Goal: Task Accomplishment & Management: Complete application form

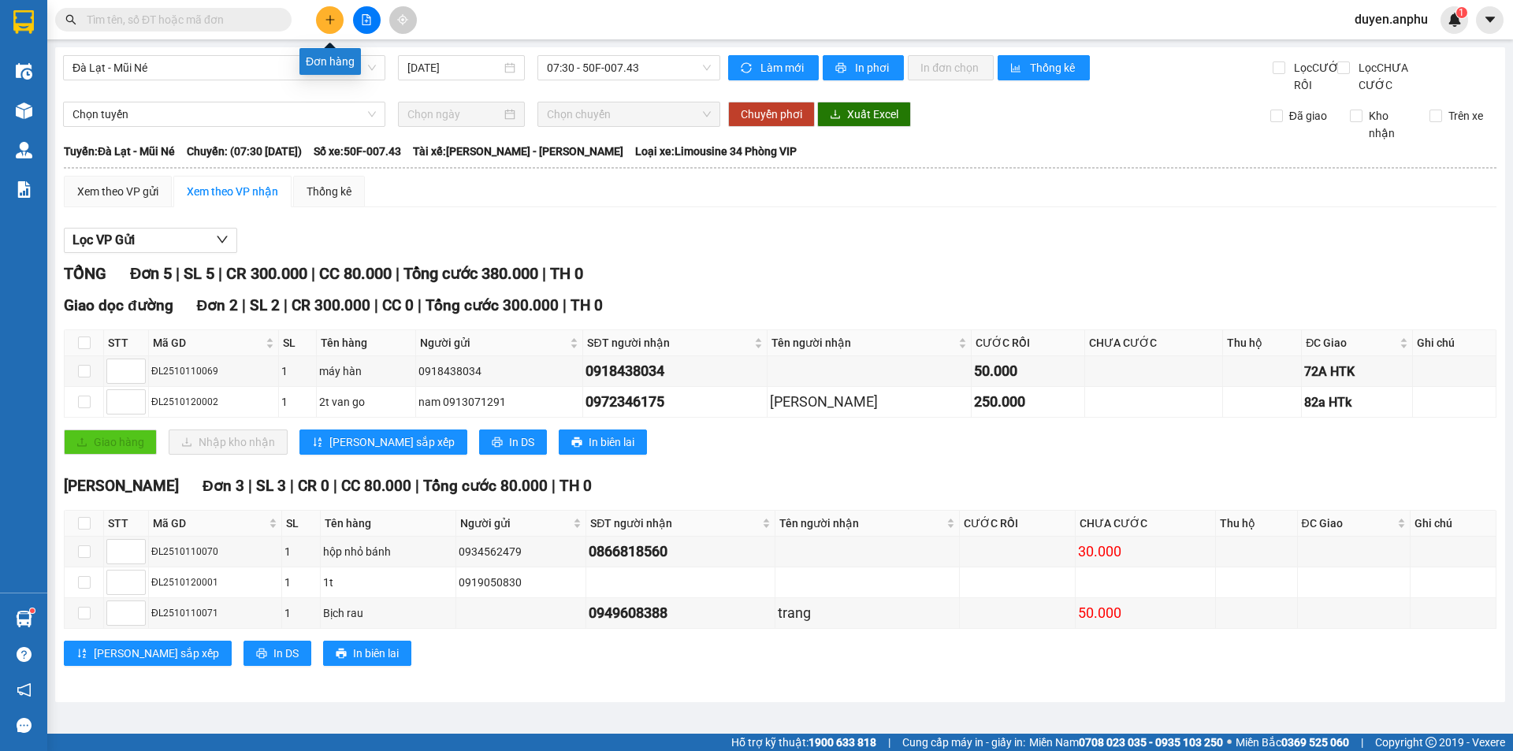
click at [318, 19] on button at bounding box center [330, 20] width 28 height 28
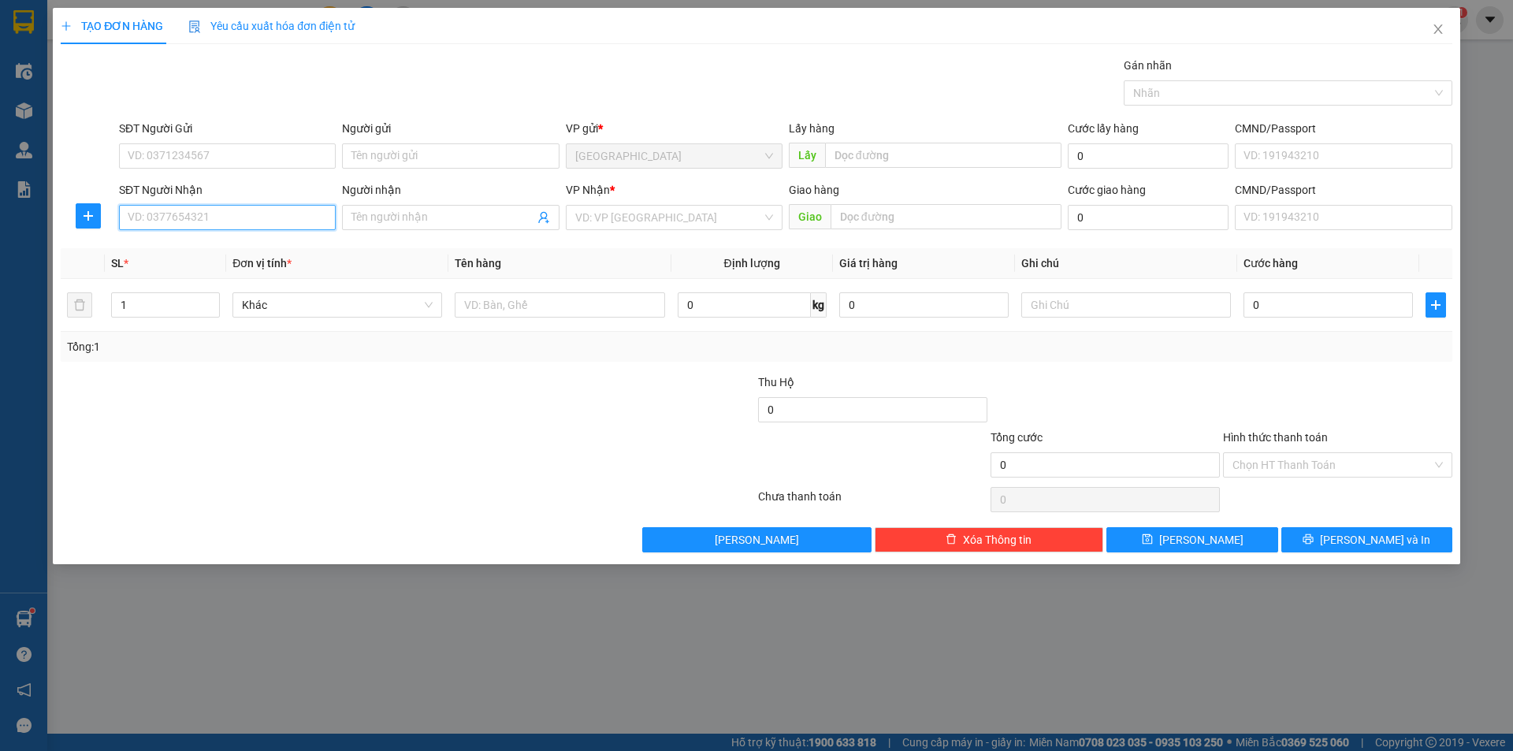
click at [205, 221] on input "SĐT Người Nhận" at bounding box center [227, 217] width 217 height 25
drag, startPoint x: 187, startPoint y: 246, endPoint x: 389, endPoint y: 263, distance: 203.2
click at [188, 246] on div "0973338815 - anh Tín" at bounding box center [227, 248] width 198 height 17
type input "0973338815"
type input "anh Tín"
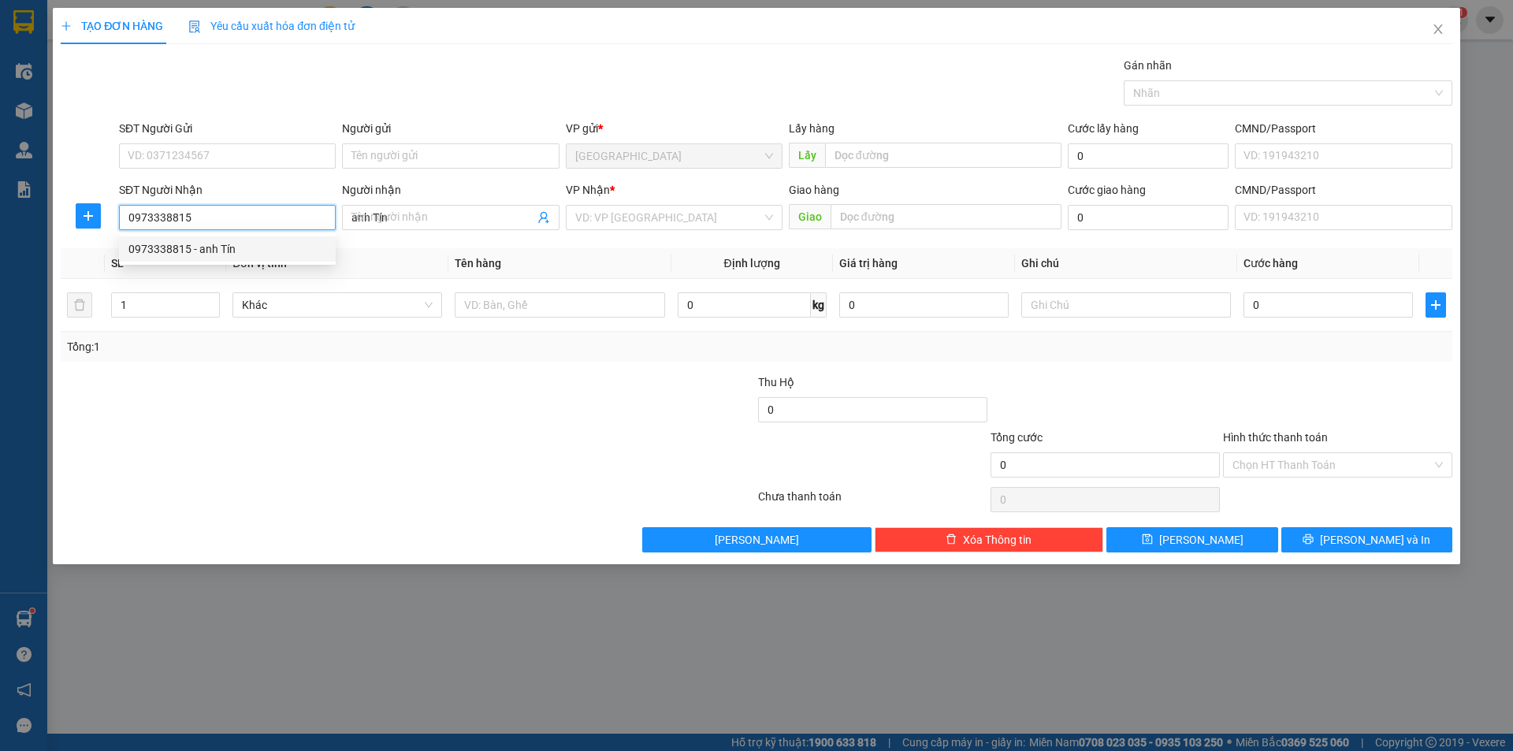
type input "80.000"
type input "0973338815"
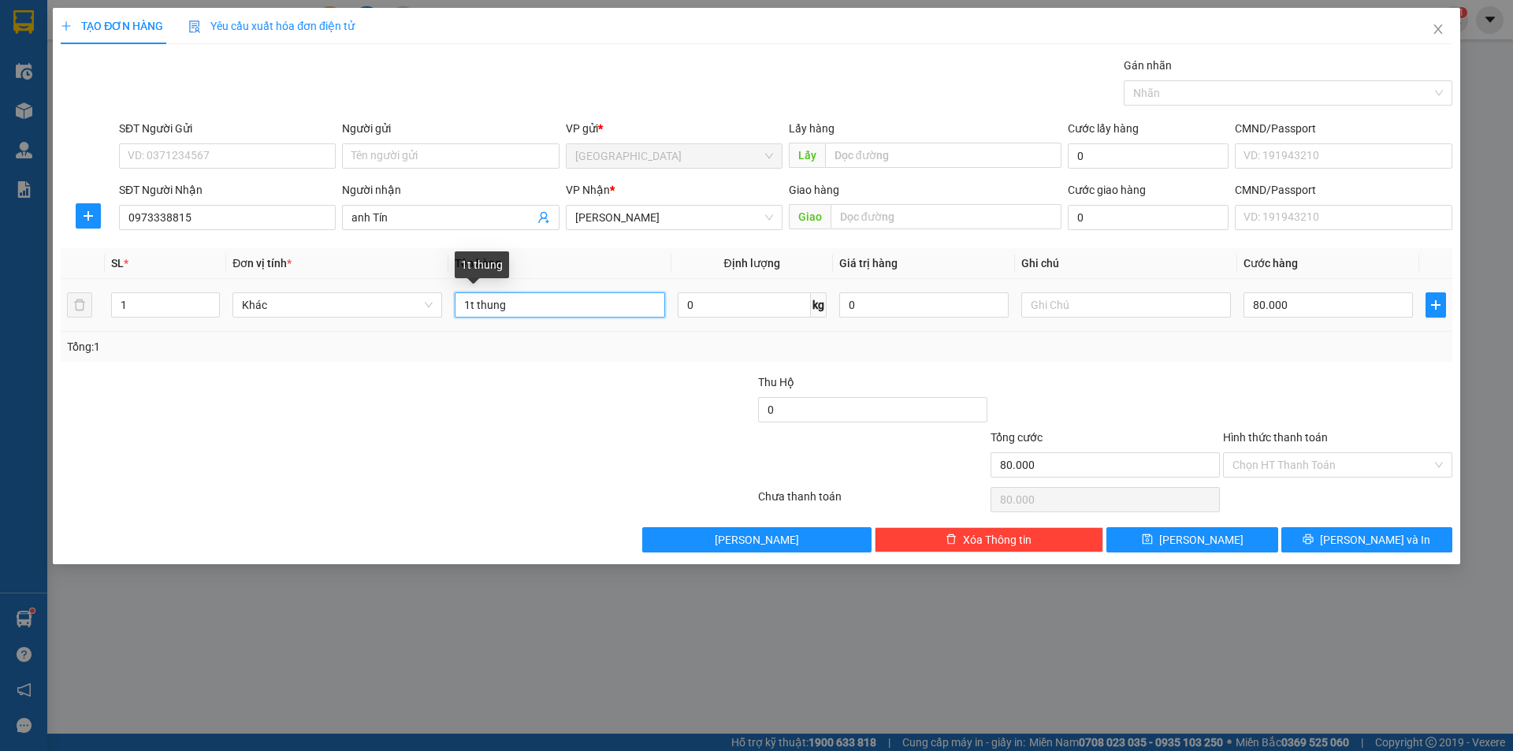
click at [547, 313] on input "1t thung" at bounding box center [560, 304] width 210 height 25
click at [1338, 310] on input "80.000" at bounding box center [1327, 304] width 169 height 25
type input "1"
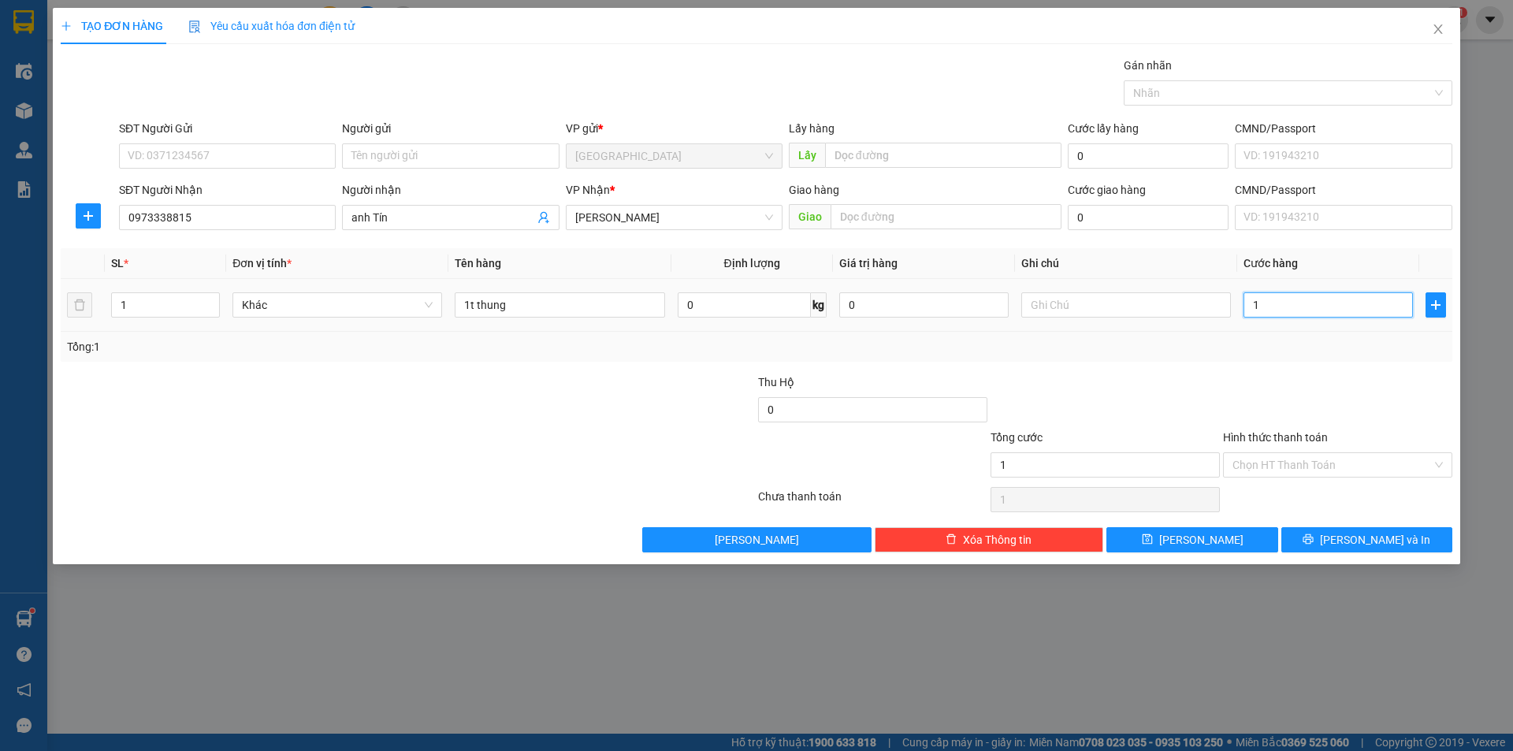
type input "10"
type input "100"
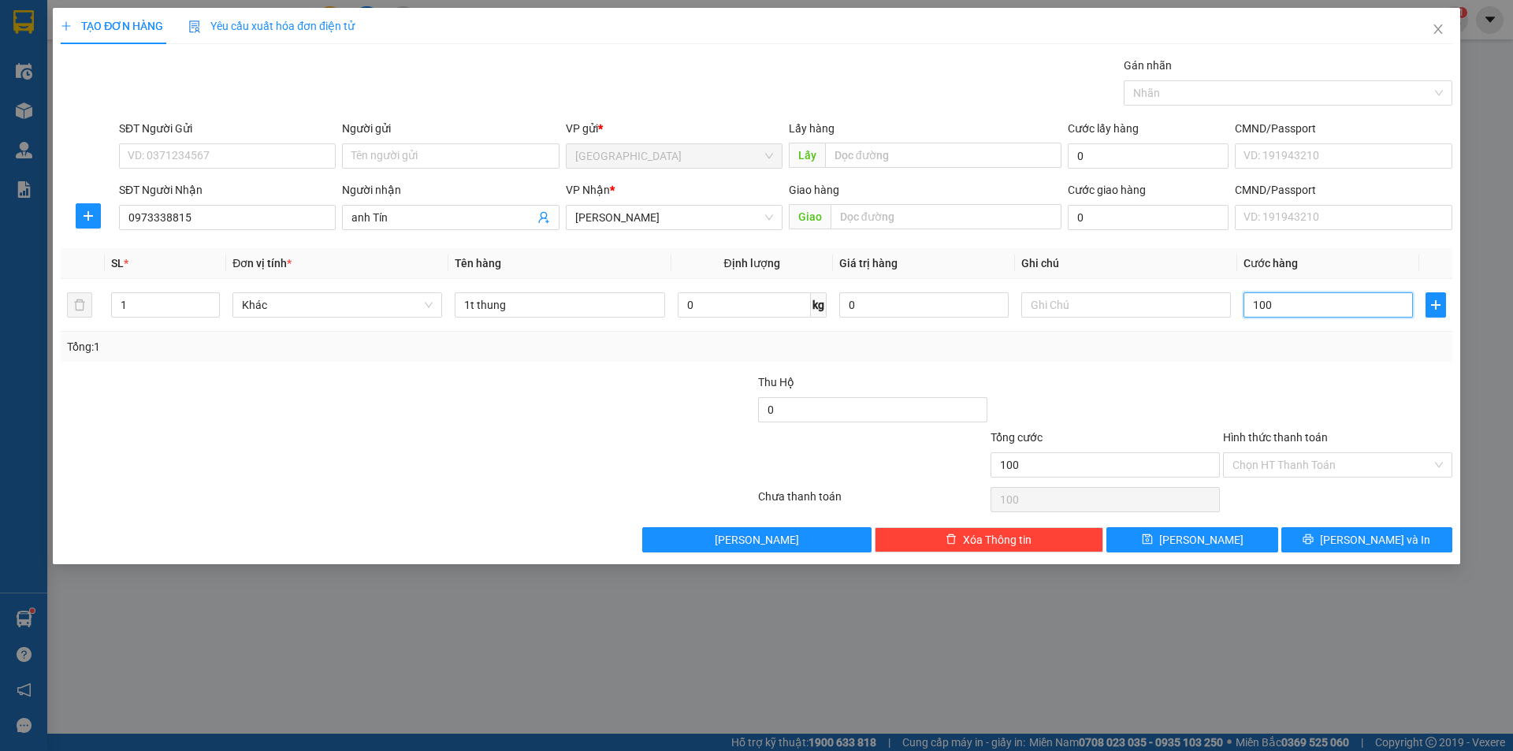
type input "100"
type input "100.000"
drag, startPoint x: 1317, startPoint y: 450, endPoint x: 1304, endPoint y: 463, distance: 18.4
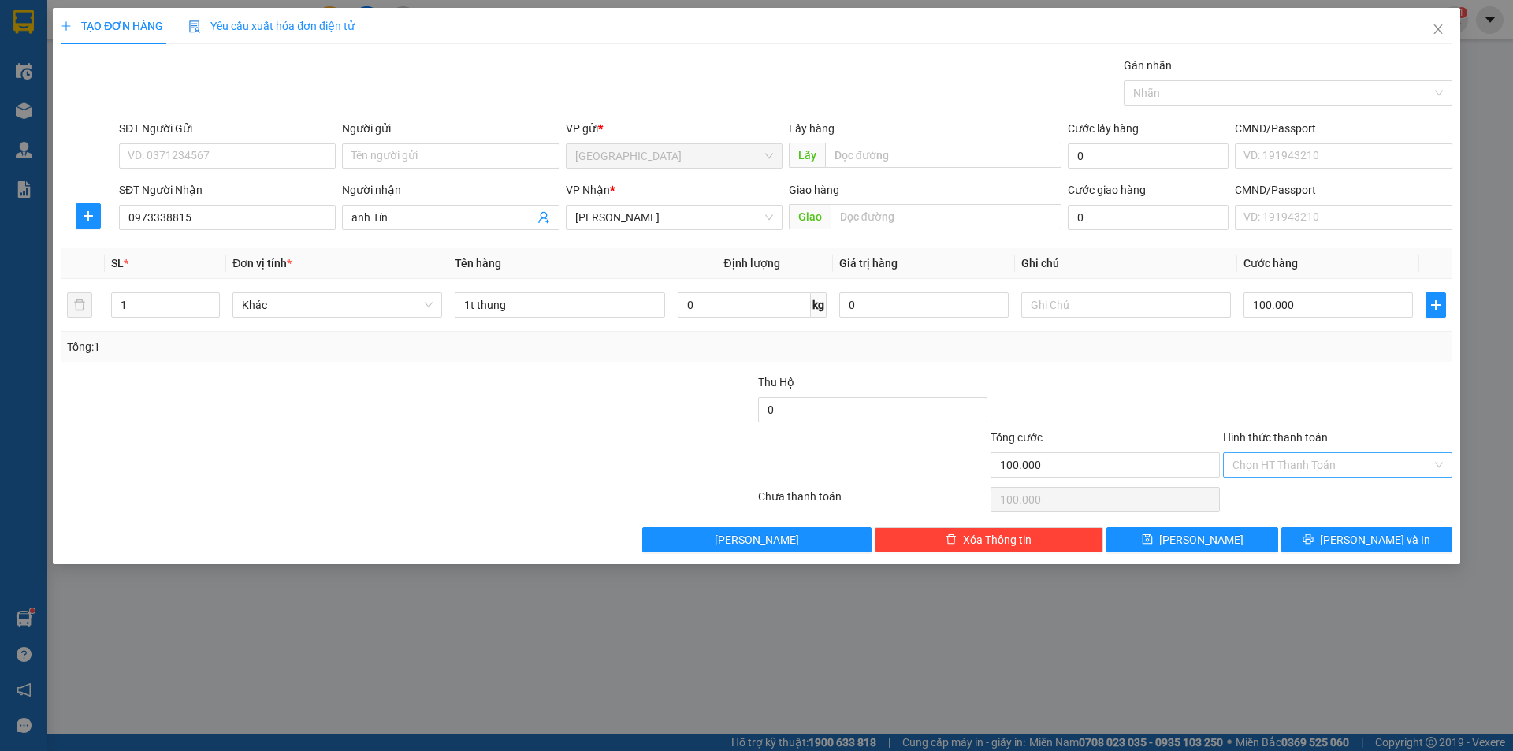
click at [1314, 452] on div "Hình thức thanh toán Chọn HT Thanh Toán" at bounding box center [1337, 456] width 229 height 55
click at [1287, 470] on input "Hình thức thanh toán" at bounding box center [1331, 465] width 199 height 24
click at [1258, 498] on div "Tại văn phòng" at bounding box center [1337, 496] width 210 height 17
type input "0"
click at [1359, 543] on span "[PERSON_NAME] và In" at bounding box center [1375, 539] width 110 height 17
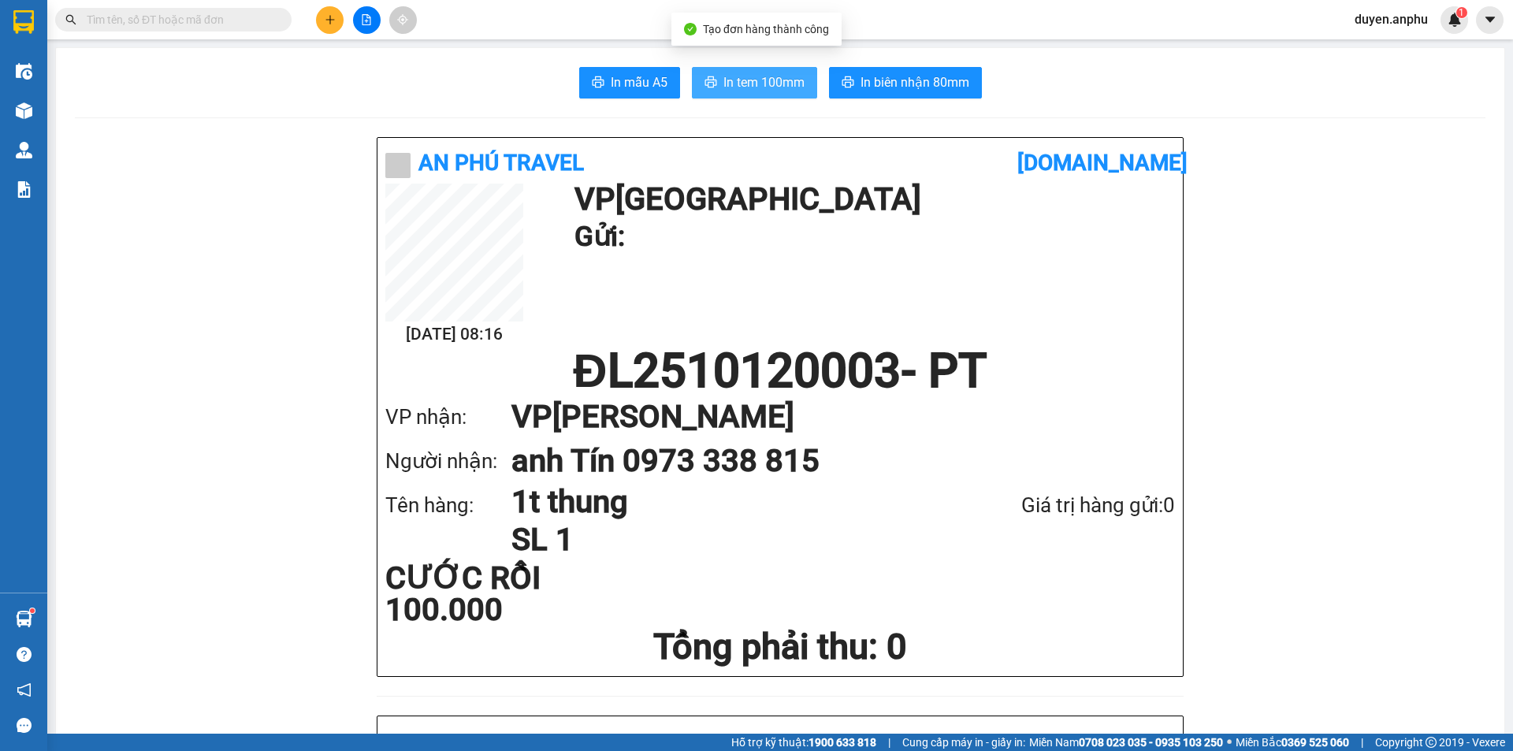
click at [764, 95] on button "In tem 100mm" at bounding box center [754, 83] width 125 height 32
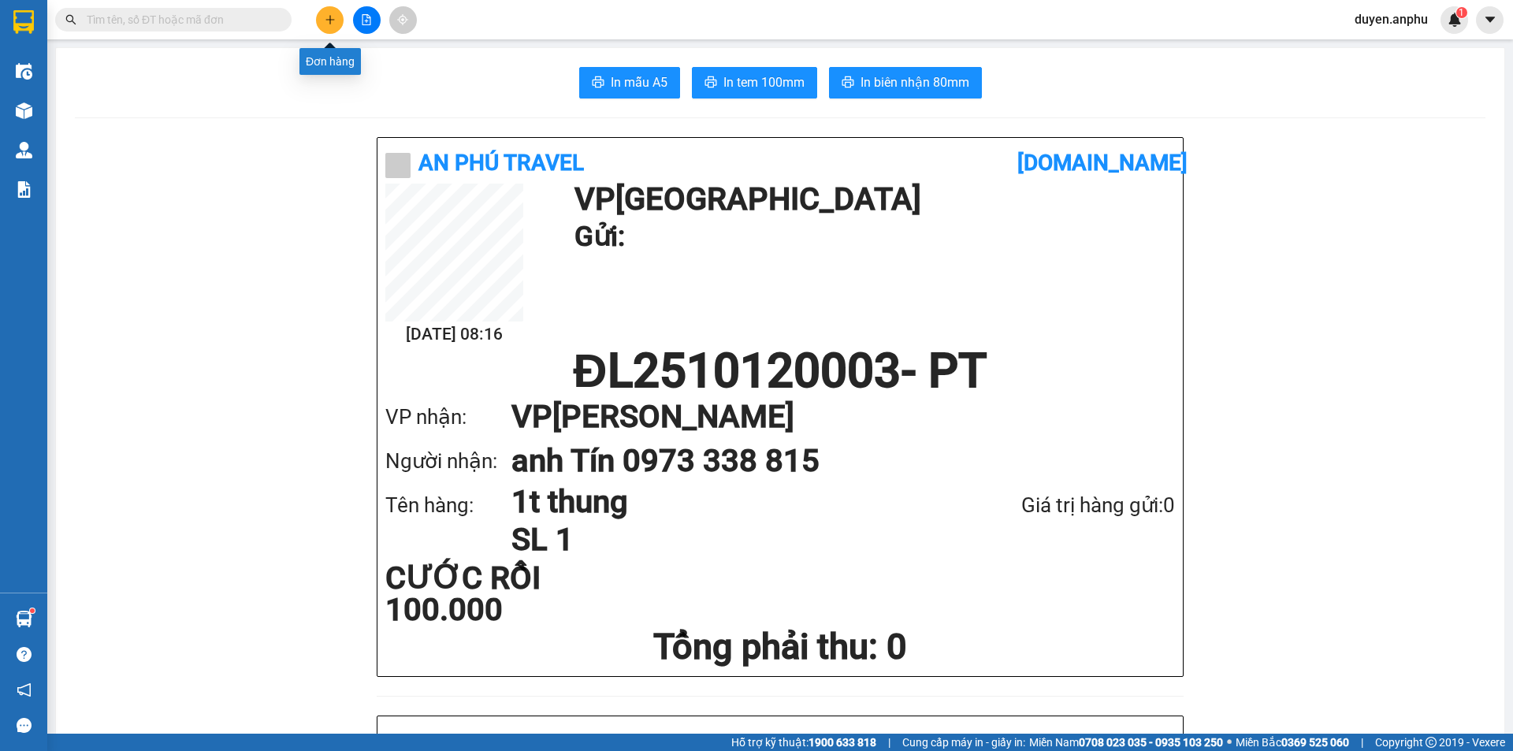
click at [328, 15] on icon "plus" at bounding box center [330, 19] width 11 height 11
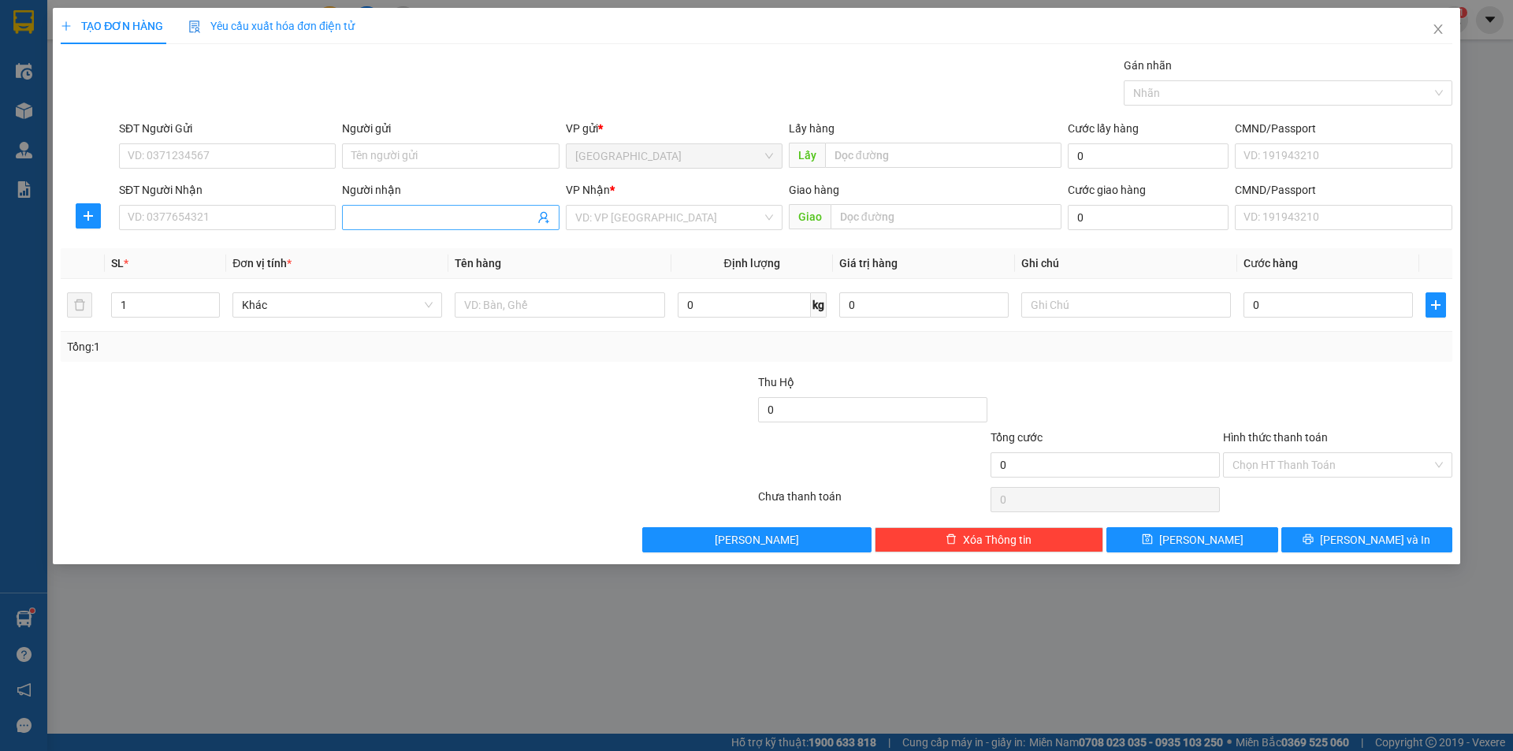
click at [481, 217] on input "Người nhận" at bounding box center [442, 217] width 182 height 17
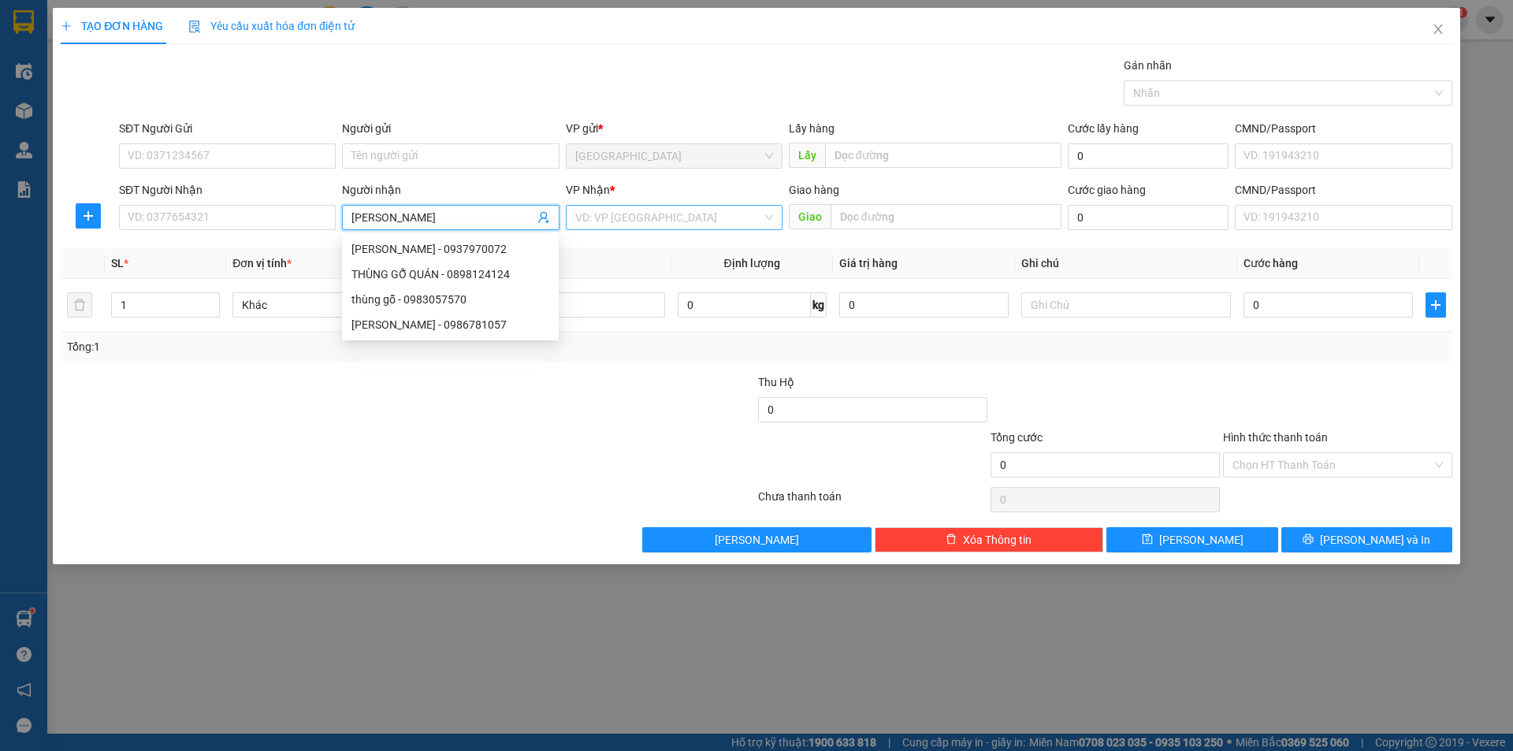
type input "[PERSON_NAME]"
click at [619, 219] on input "search" at bounding box center [668, 218] width 187 height 24
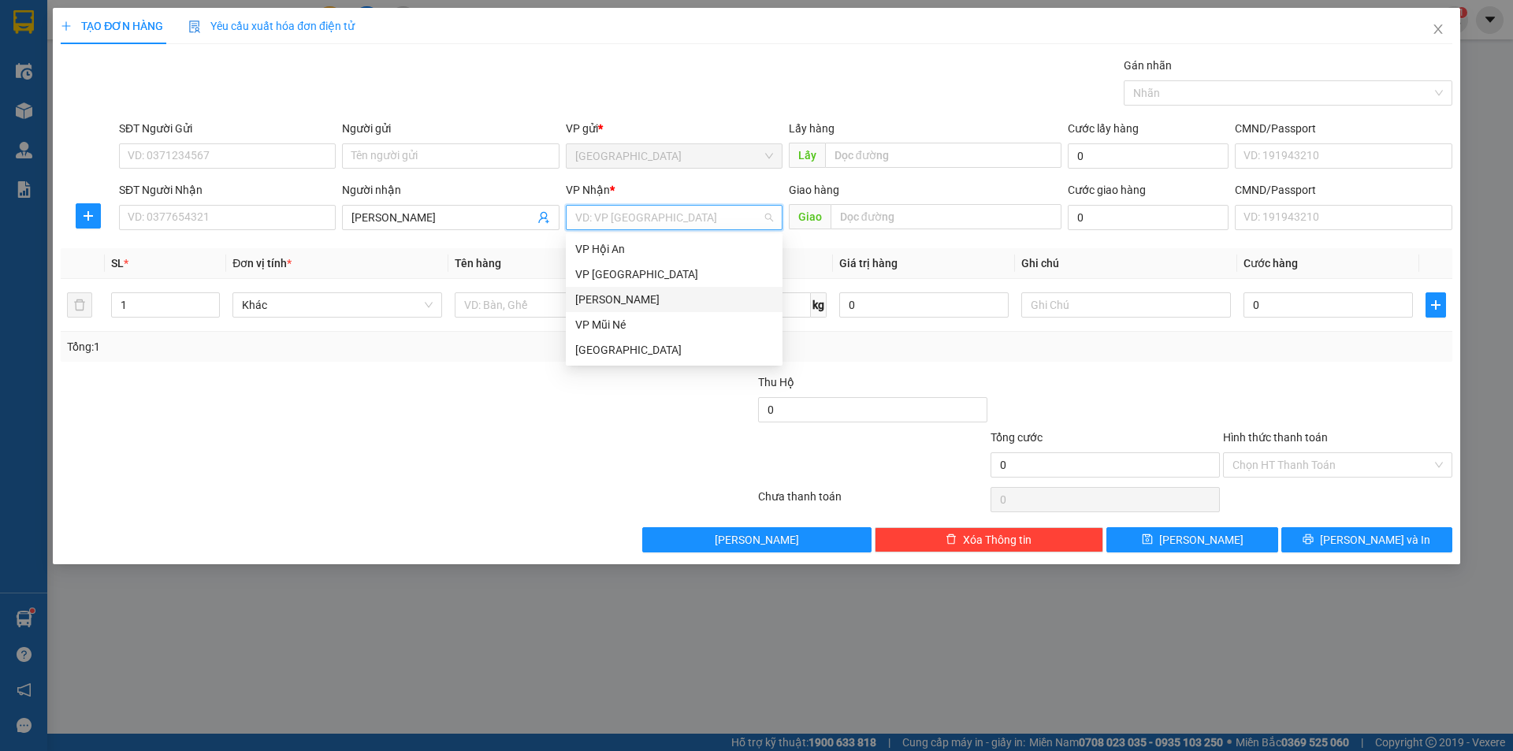
click at [600, 299] on div "[PERSON_NAME]" at bounding box center [674, 299] width 198 height 17
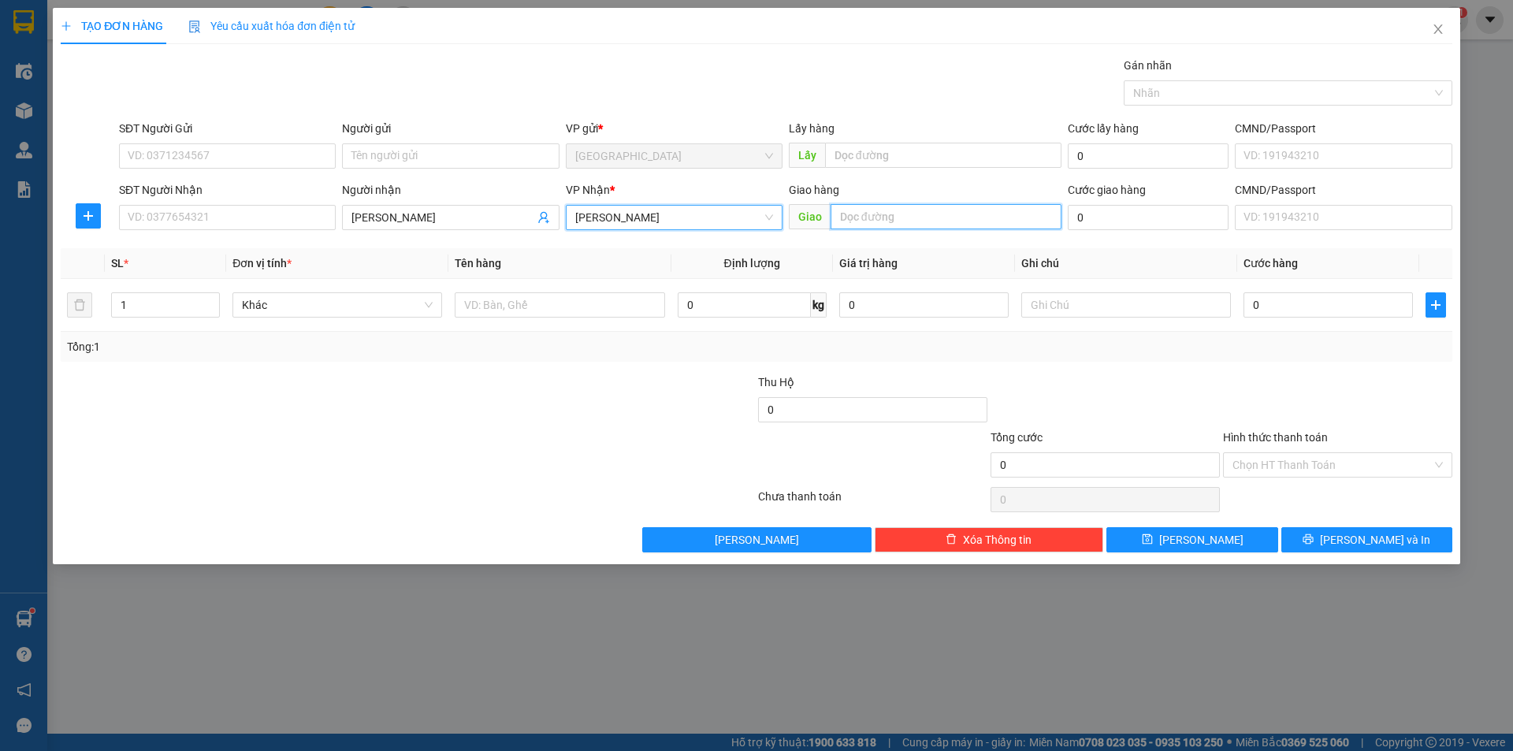
click at [893, 227] on input "text" at bounding box center [946, 216] width 231 height 25
type input "MN"
drag, startPoint x: 135, startPoint y: 310, endPoint x: 0, endPoint y: 306, distance: 134.8
click at [0, 306] on div "TẠO ĐƠN HÀNG Yêu cầu xuất hóa đơn điện tử Transit Pickup Surcharge Ids Transit …" at bounding box center [756, 375] width 1513 height 751
type input "2"
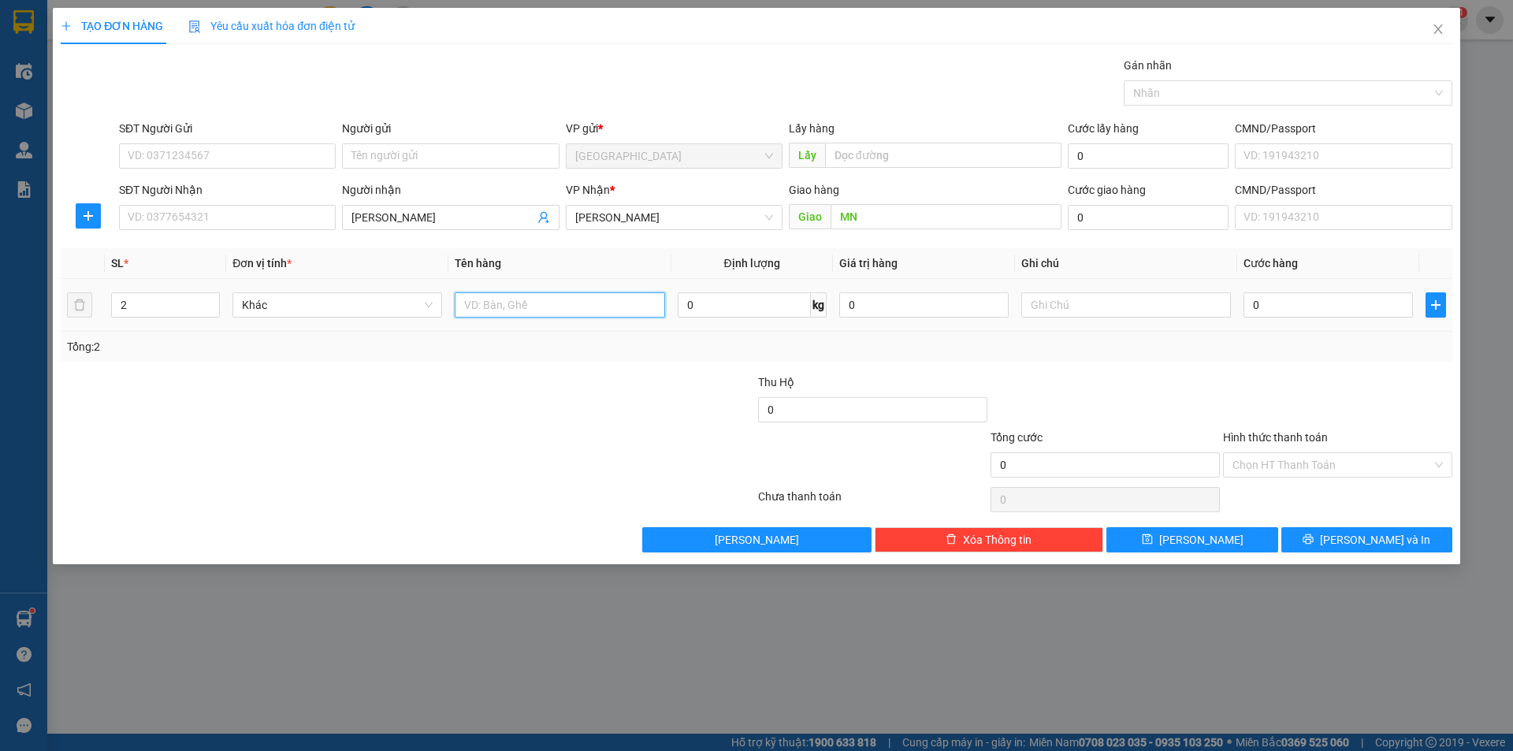
click at [540, 316] on input "text" at bounding box center [560, 304] width 210 height 25
type input "2t xốp"
type input "2"
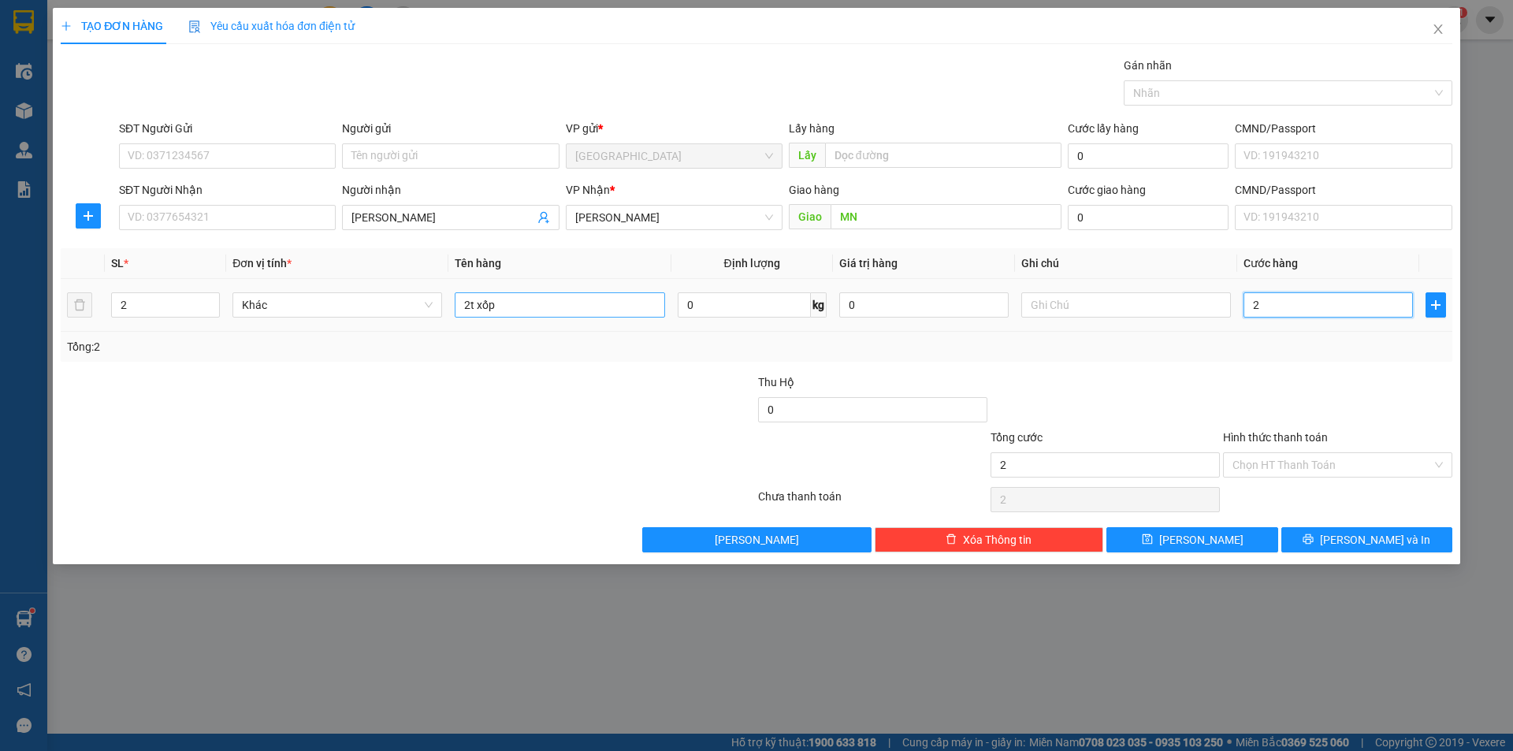
type input "23"
type input "230"
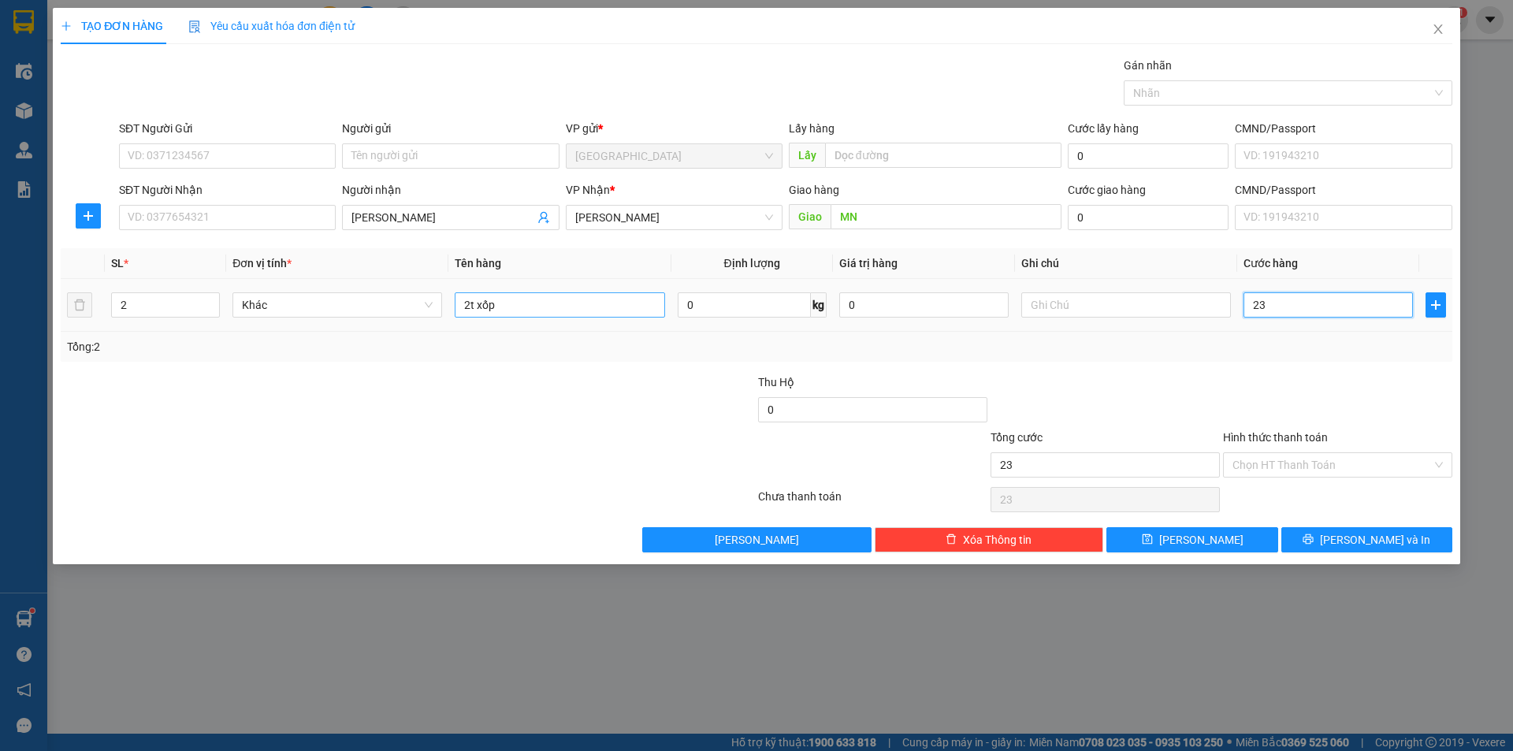
type input "230"
type input "230.000"
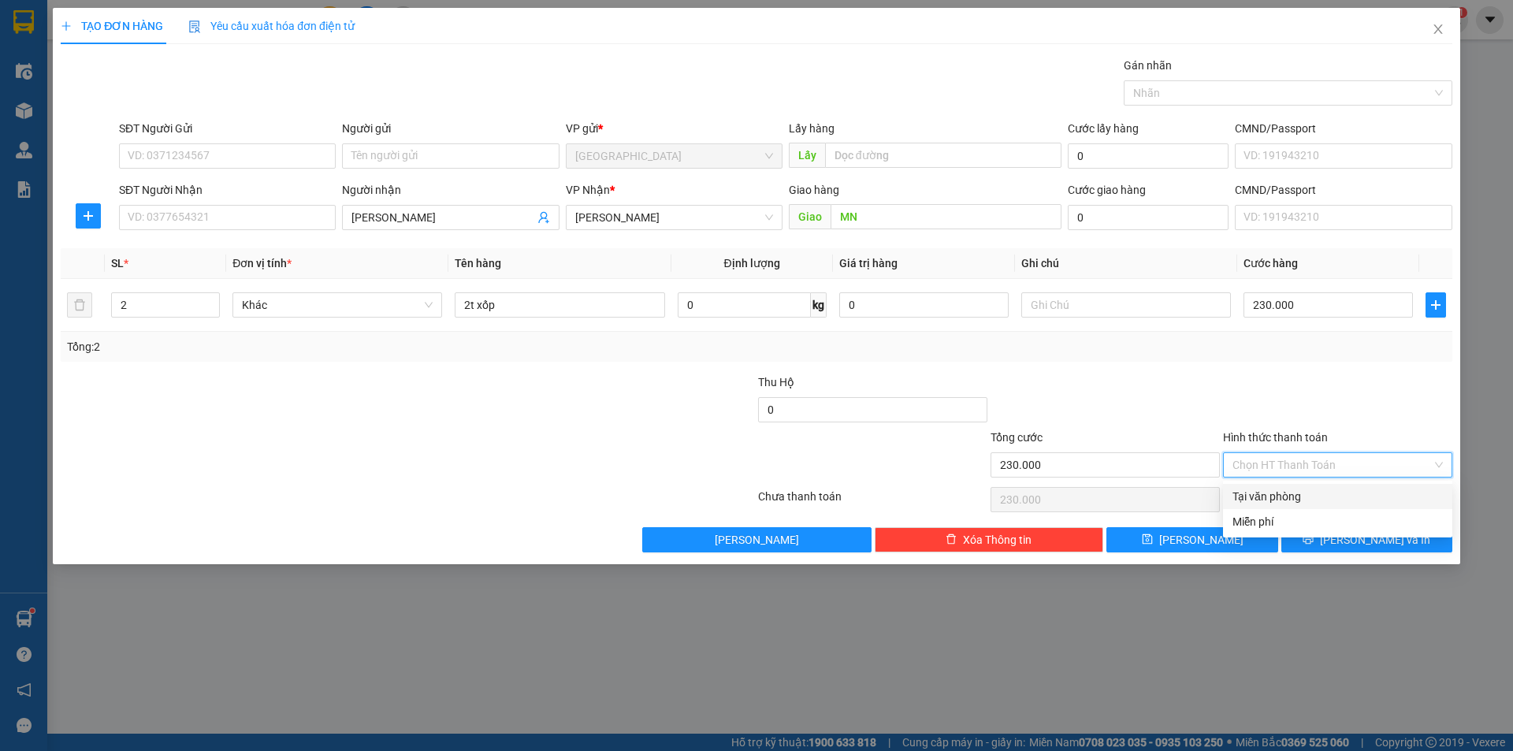
click at [1305, 460] on input "Hình thức thanh toán" at bounding box center [1331, 465] width 199 height 24
click at [1269, 493] on div "Tại văn phòng" at bounding box center [1337, 496] width 210 height 17
type input "0"
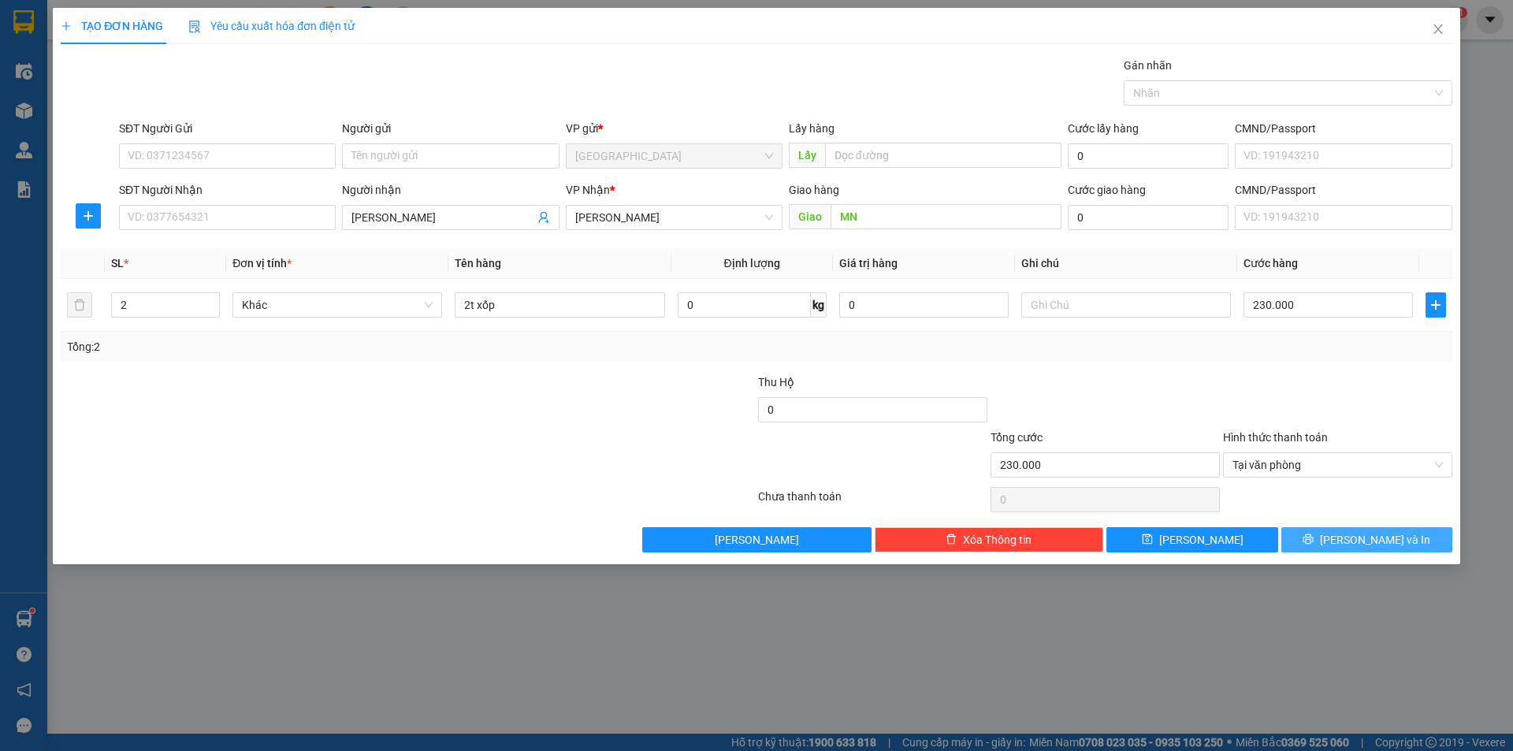
click at [1315, 541] on button "[PERSON_NAME] và In" at bounding box center [1366, 539] width 171 height 25
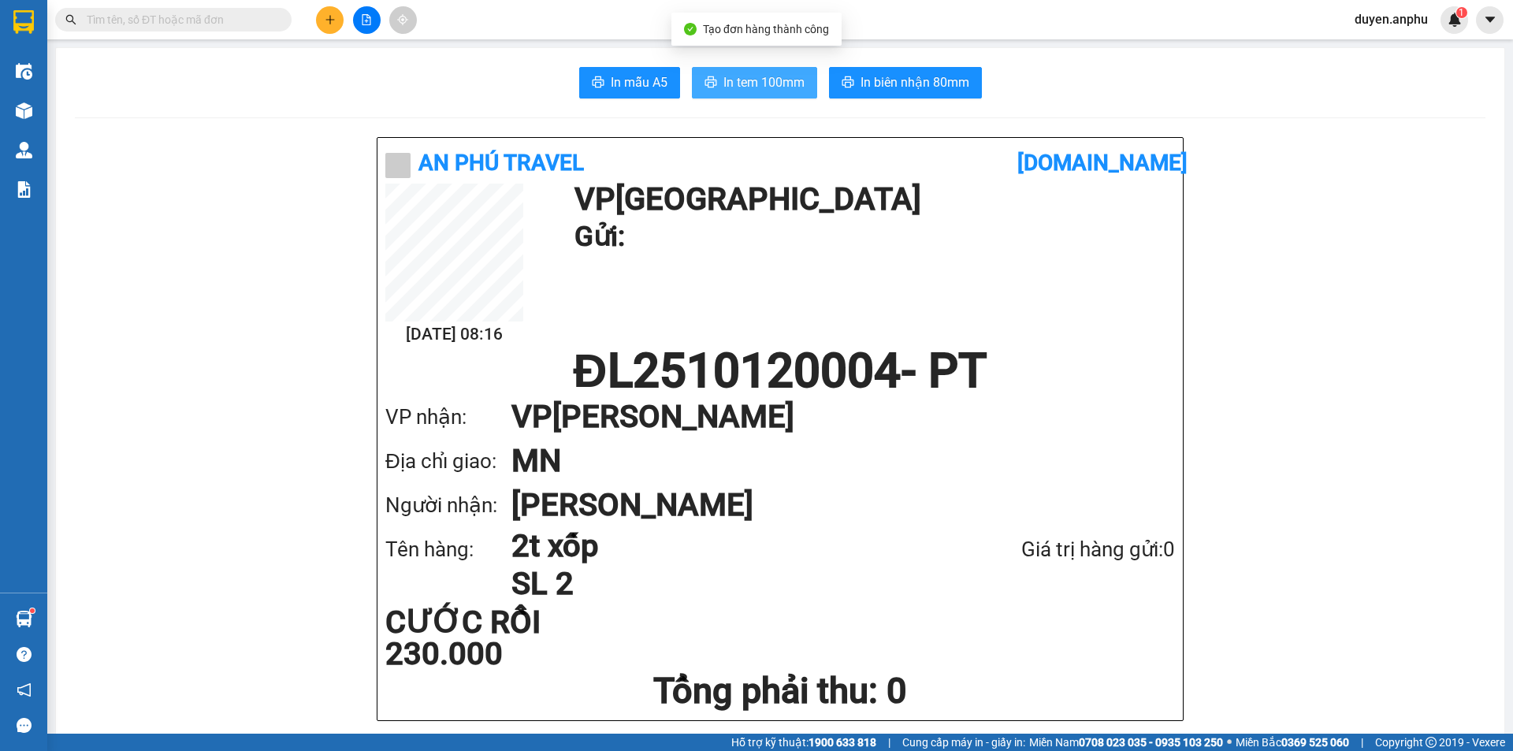
click at [747, 89] on span "In tem 100mm" at bounding box center [763, 82] width 81 height 20
